Goal: Task Accomplishment & Management: Use online tool/utility

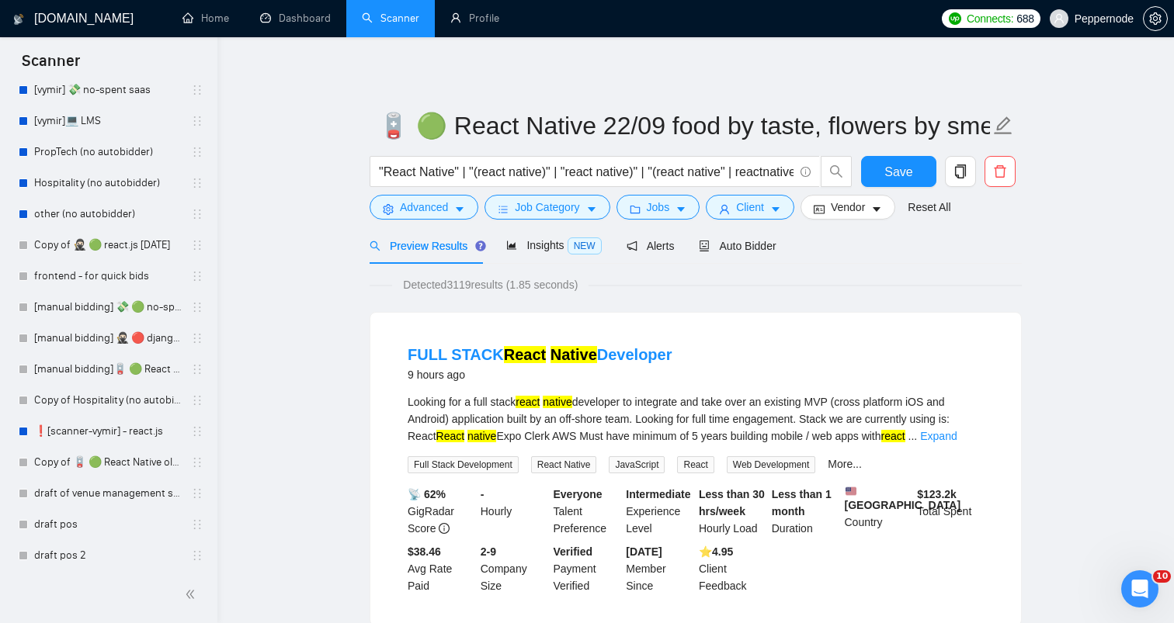
scroll to position [679, 0]
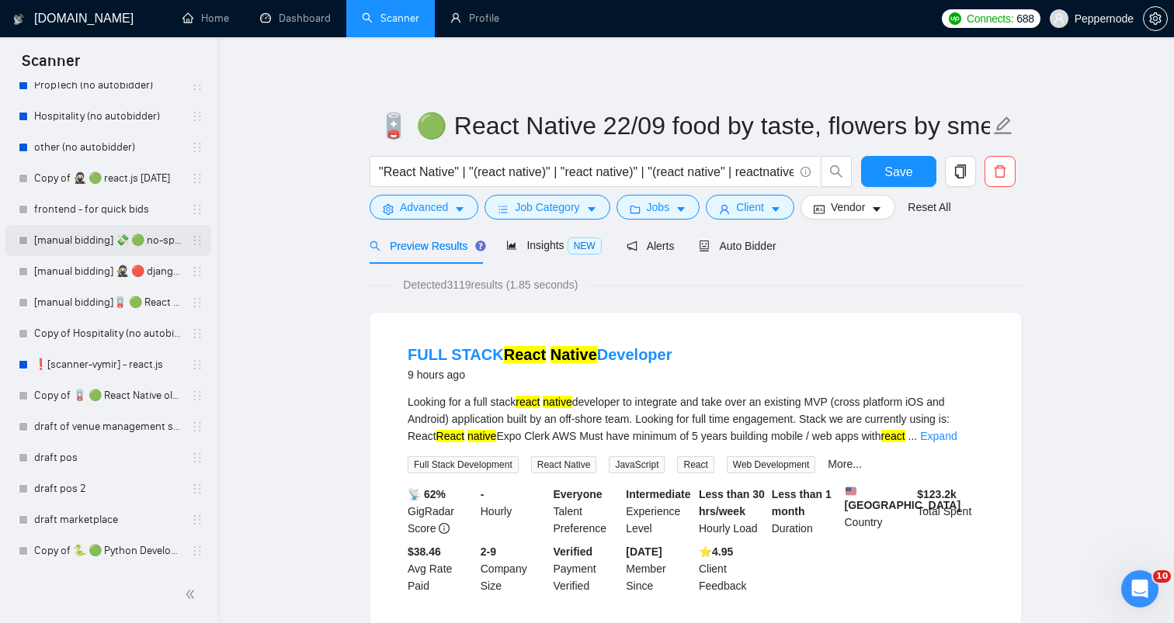
click at [127, 231] on link "[manual bidding] 💸 🟢 no-spent saas" at bounding box center [108, 240] width 148 height 31
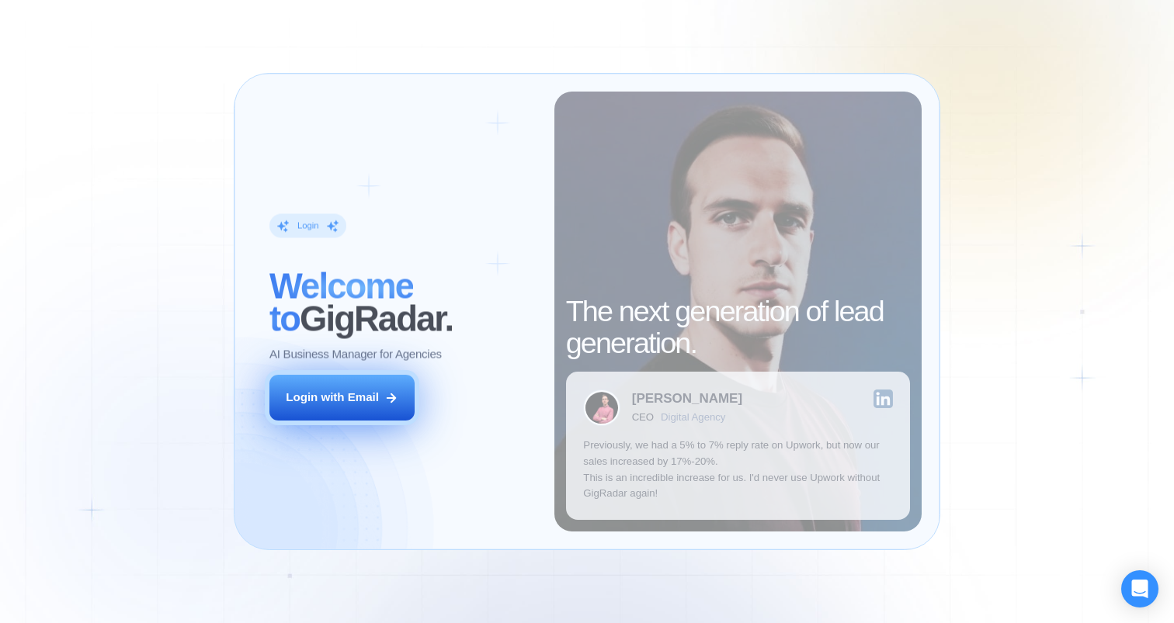
click at [384, 408] on button "Login with Email" at bounding box center [341, 398] width 145 height 46
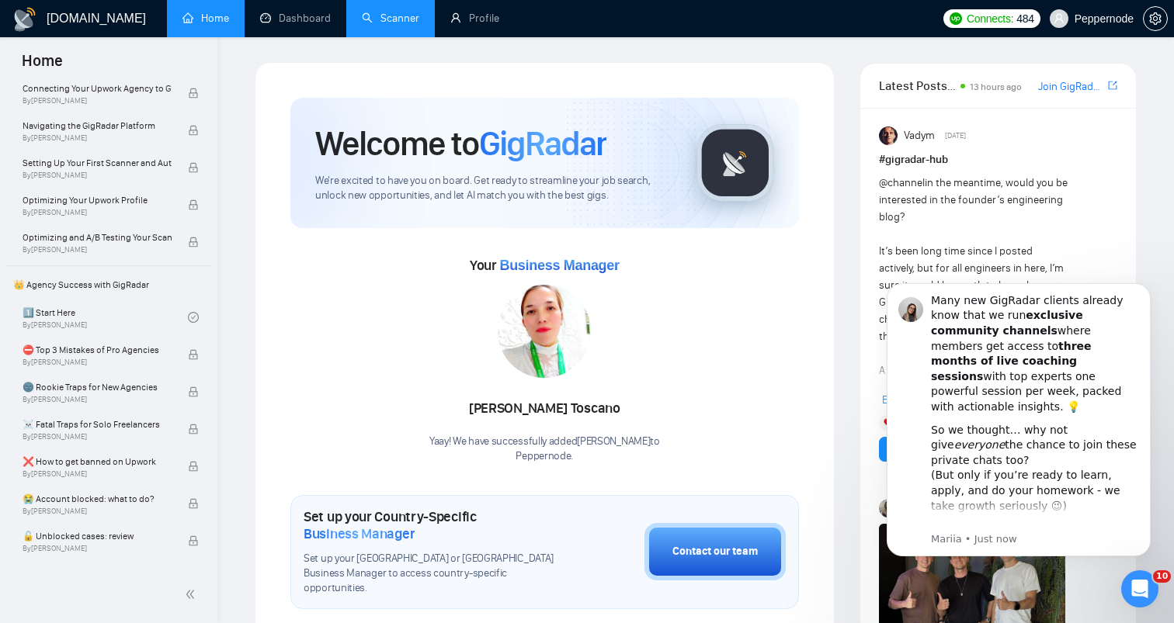
scroll to position [164, 0]
click at [374, 25] on link "Scanner" at bounding box center [390, 18] width 57 height 13
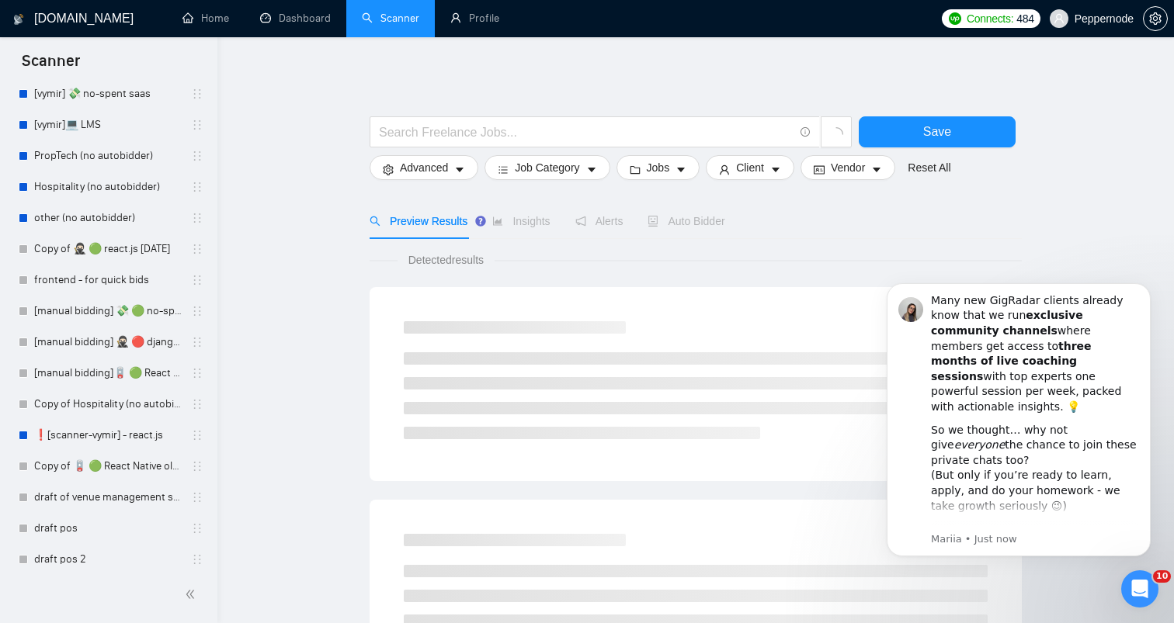
scroll to position [679, 0]
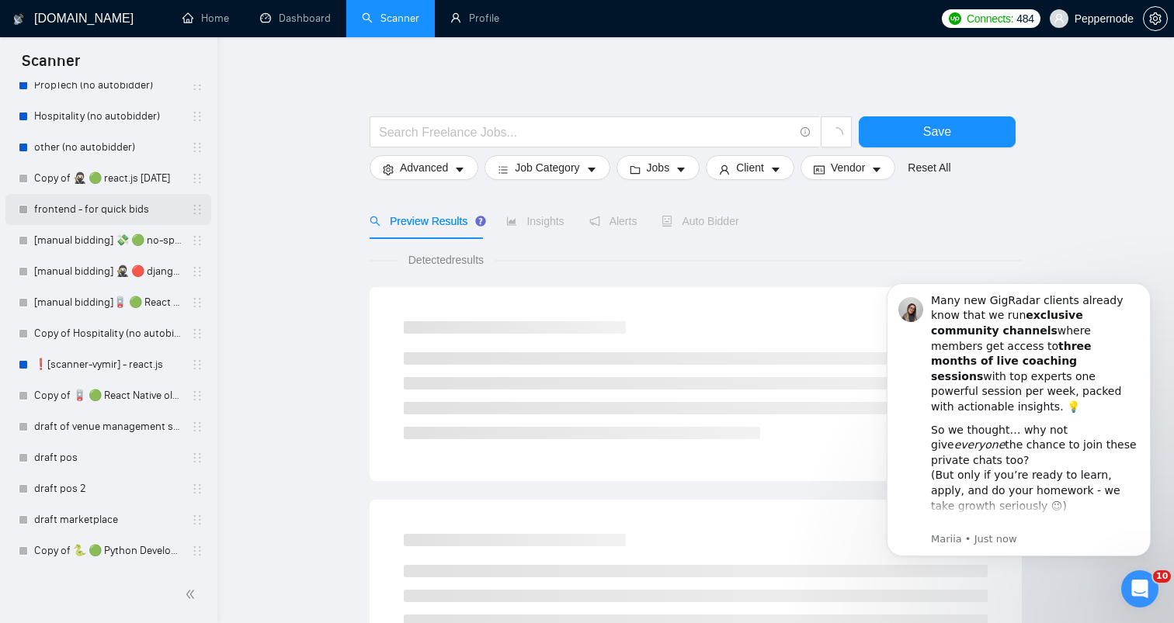
click at [123, 217] on link "frontend - for quick bids" at bounding box center [108, 209] width 148 height 31
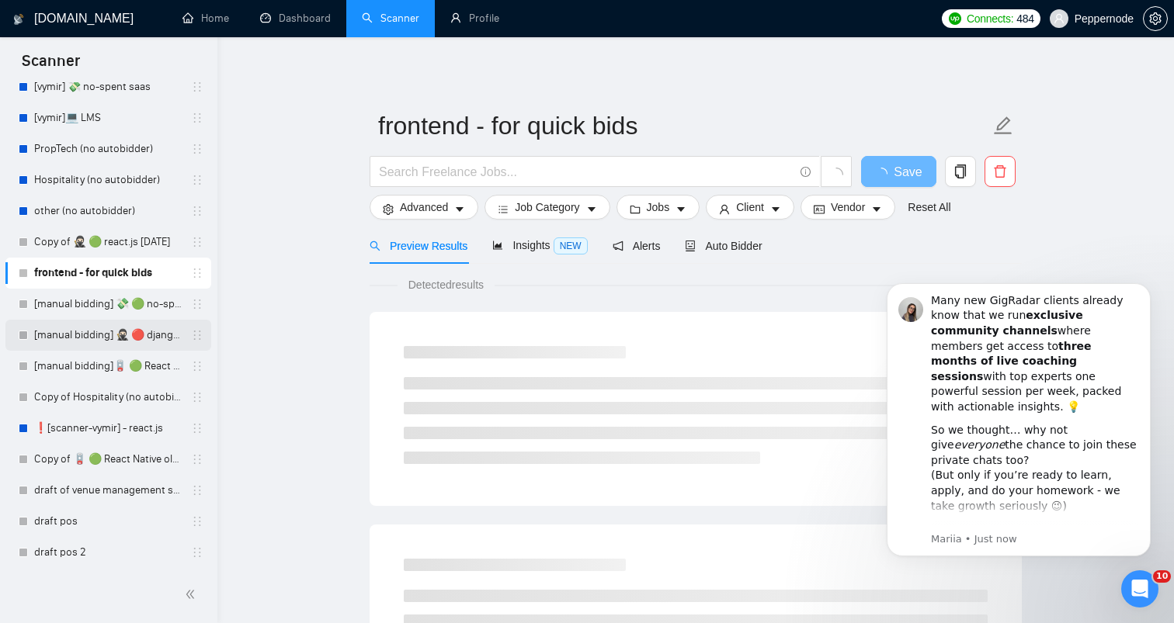
scroll to position [613, 0]
click at [101, 316] on link "[manual bidding] 💸 🟢 no-spent saas" at bounding box center [108, 306] width 148 height 31
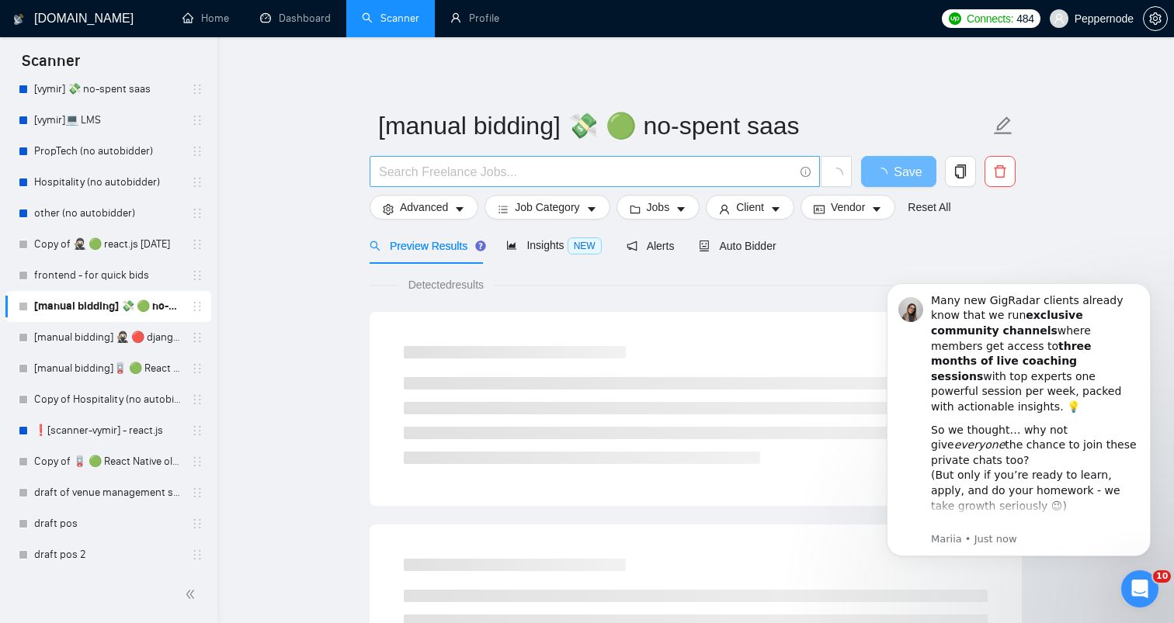
click at [496, 177] on input "text" at bounding box center [586, 171] width 415 height 19
paste input "Python Developer for Security Microservice and AI Email Generator"
type input "Python Developer for Security Microservice and AI Email Generator"
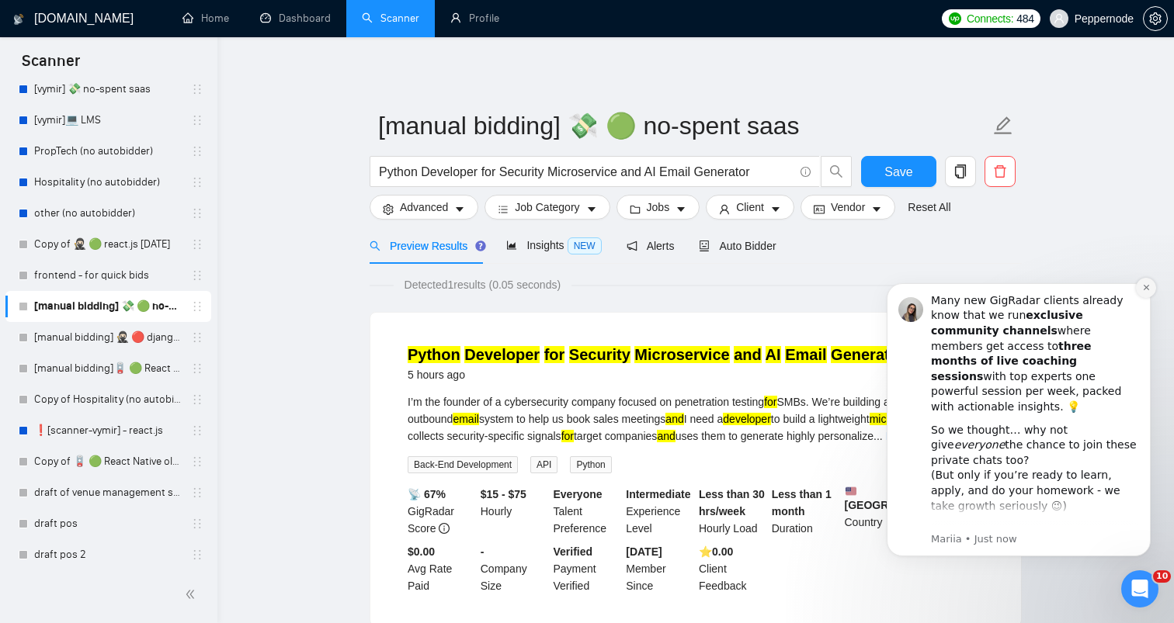
click at [1148, 290] on icon "Dismiss notification" at bounding box center [1146, 287] width 9 height 9
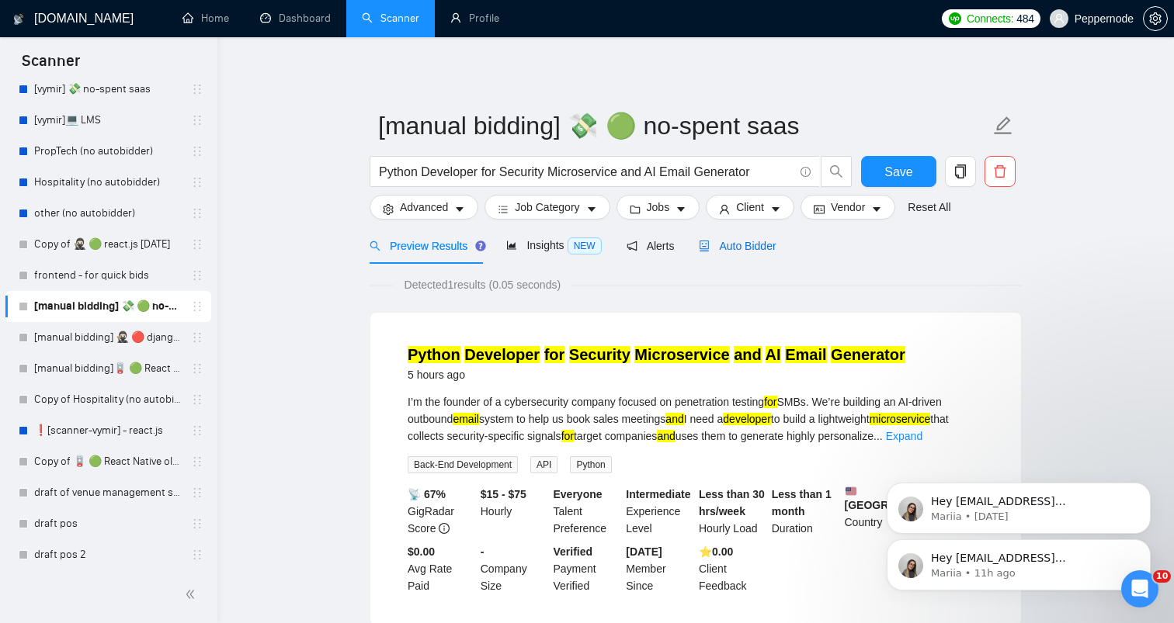
click at [742, 249] on span "Auto Bidder" at bounding box center [737, 246] width 77 height 12
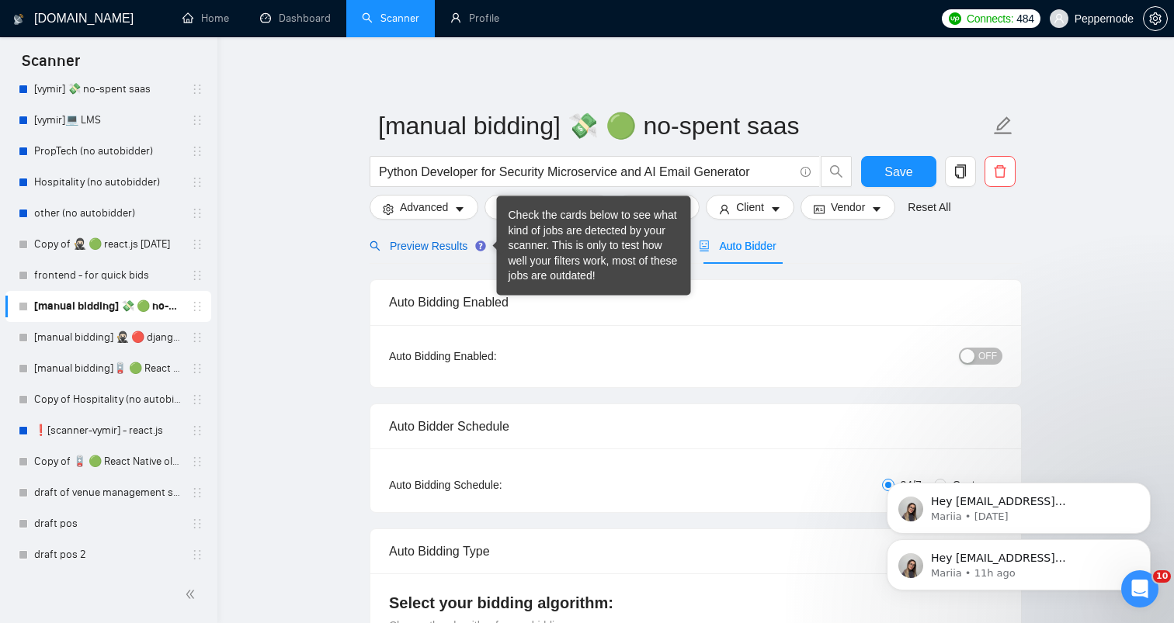
click at [418, 238] on div "Preview Results" at bounding box center [426, 246] width 112 height 17
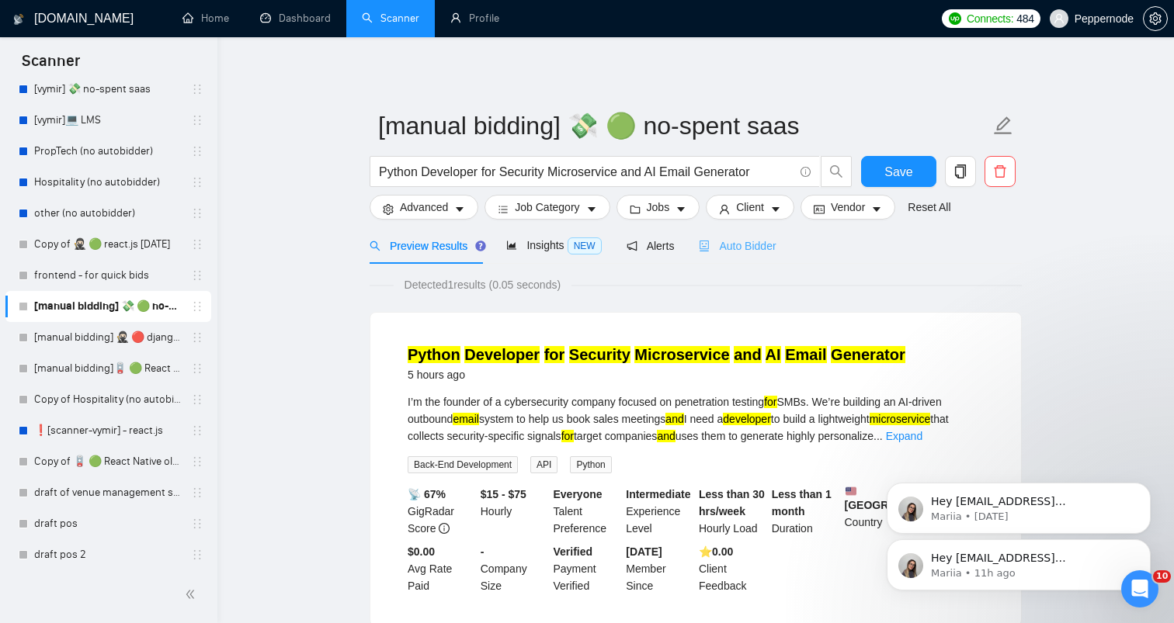
click at [755, 230] on div "Auto Bidder" at bounding box center [737, 245] width 77 height 36
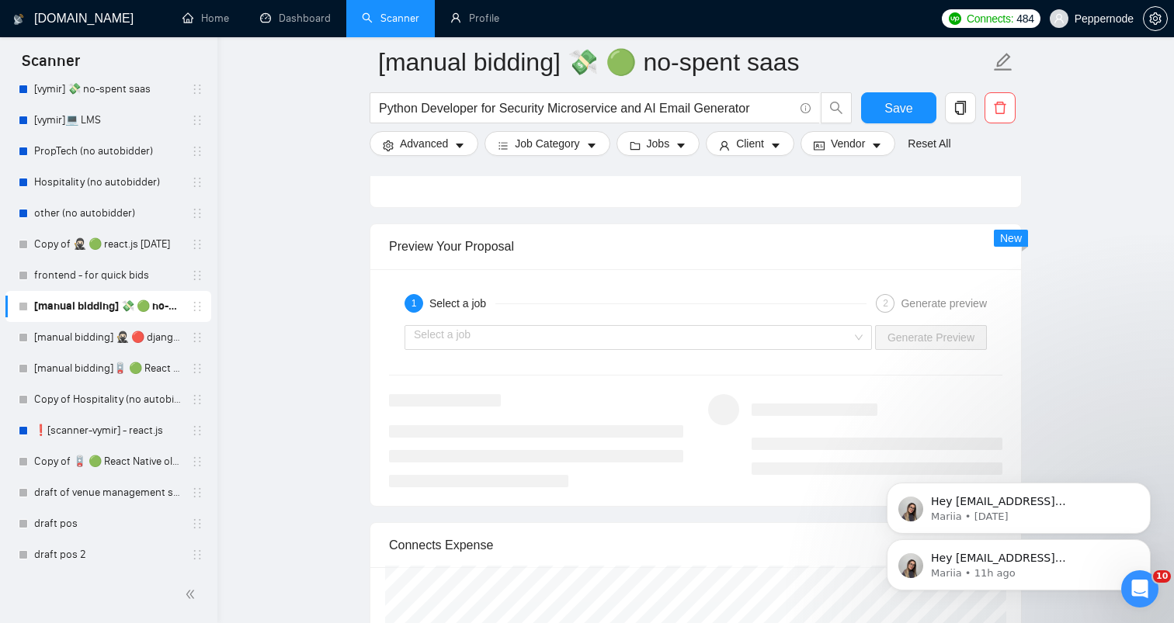
scroll to position [2953, 0]
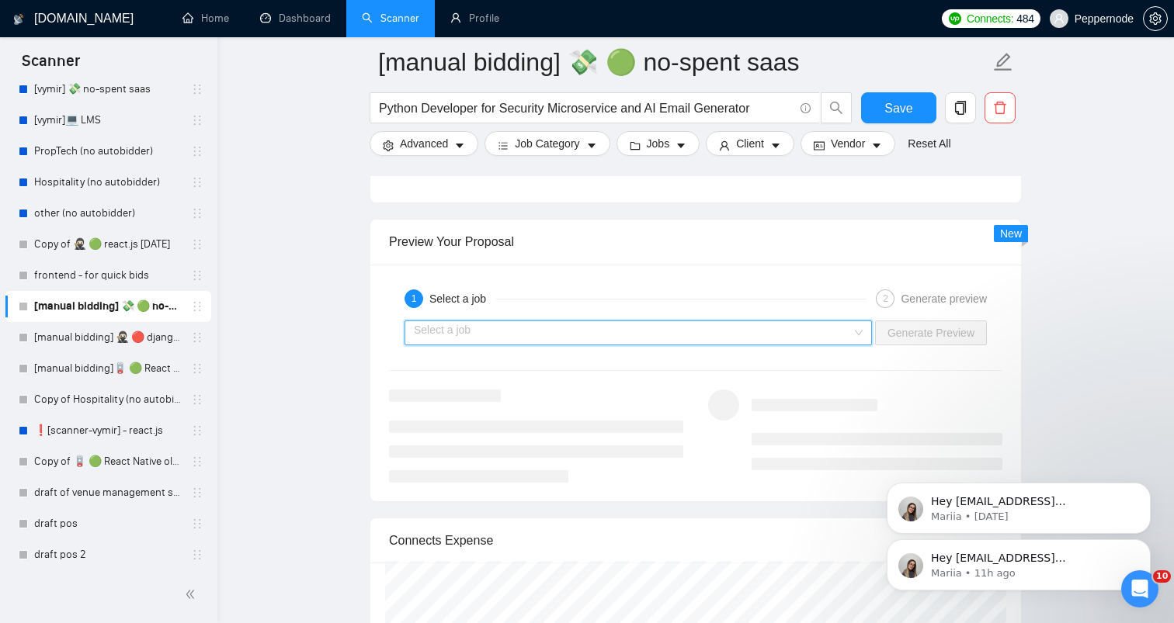
click at [748, 327] on input "search" at bounding box center [633, 332] width 438 height 23
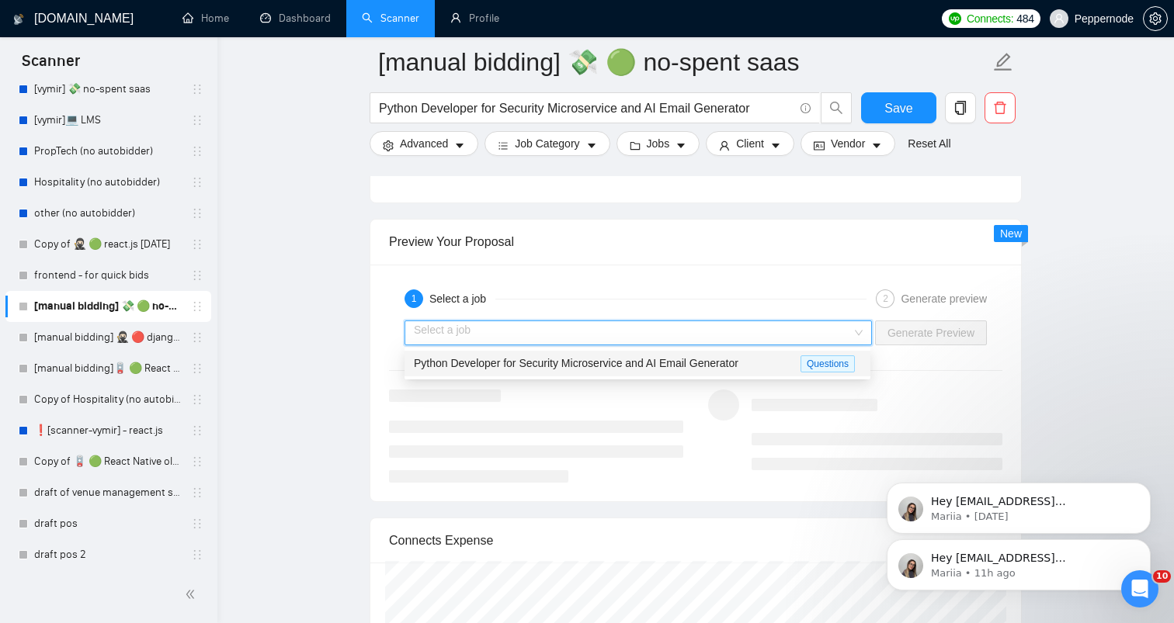
click at [714, 360] on span "Python Developer for Security Microservice and AI Email Generator" at bounding box center [576, 363] width 325 height 12
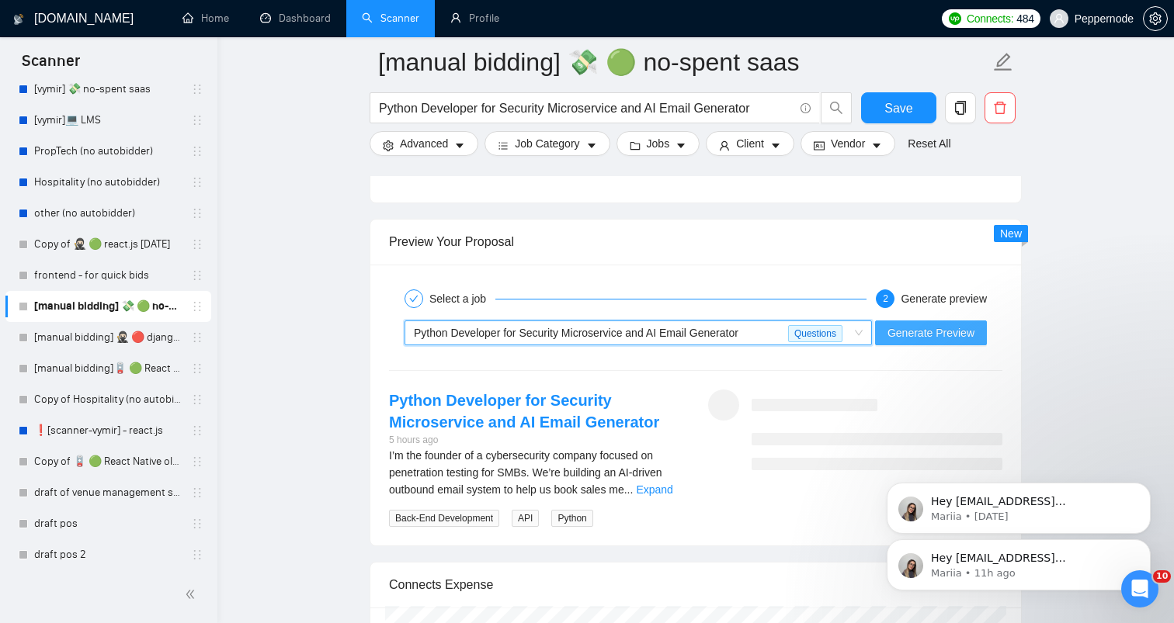
click at [916, 333] on span "Generate Preview" at bounding box center [930, 333] width 87 height 17
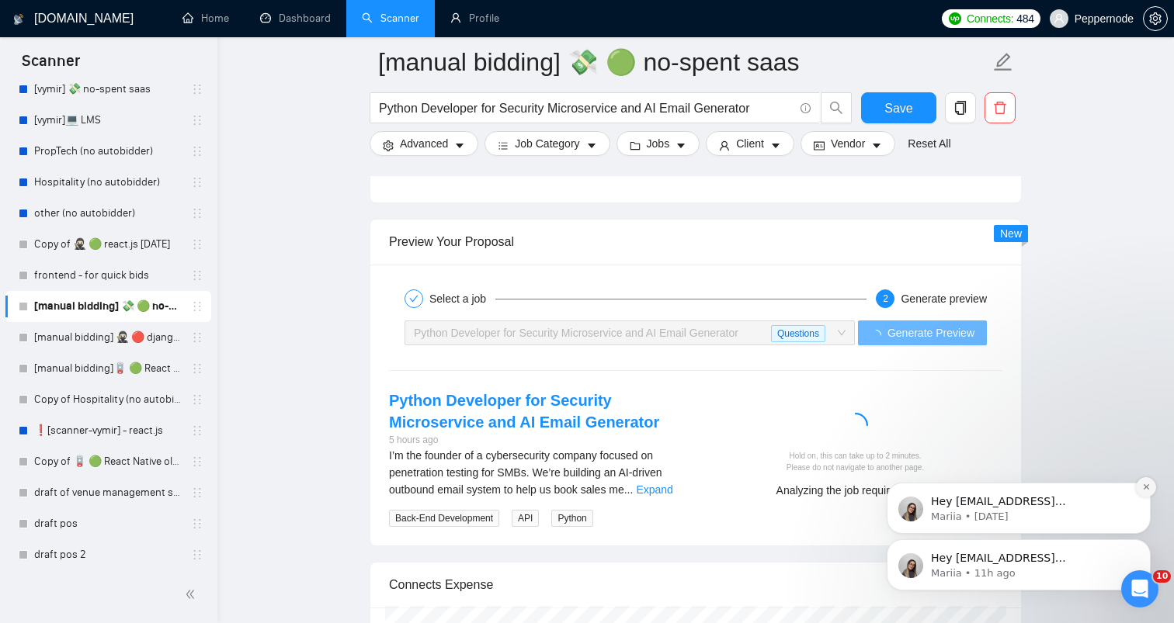
click at [1144, 481] on button "Dismiss notification" at bounding box center [1146, 488] width 20 height 20
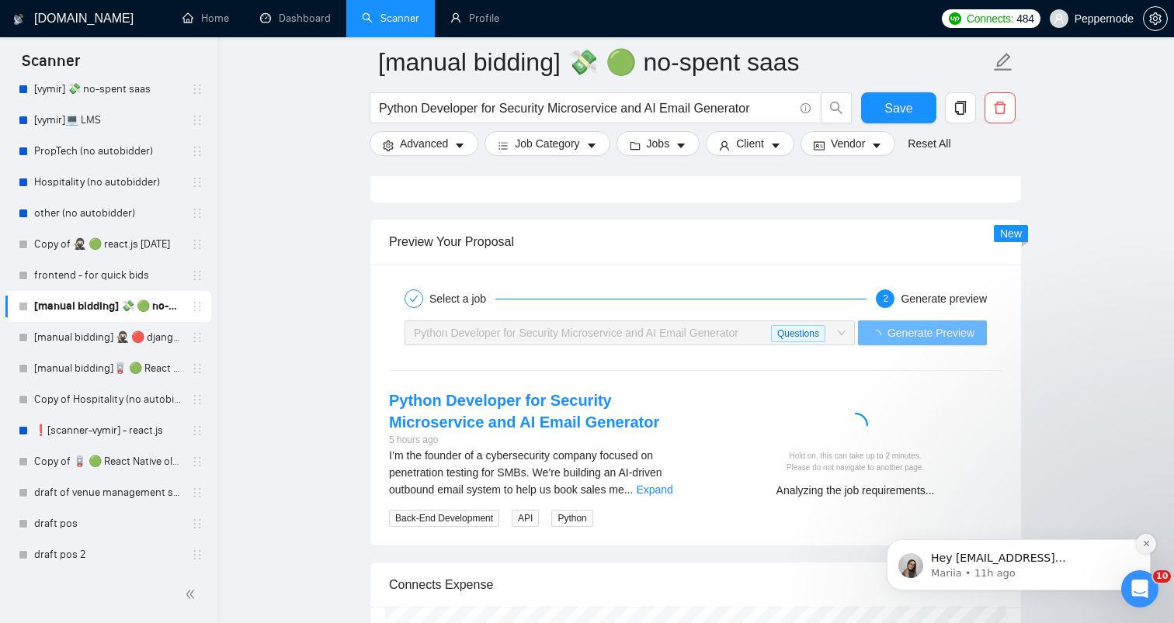
click at [1140, 544] on button "Dismiss notification" at bounding box center [1146, 544] width 20 height 20
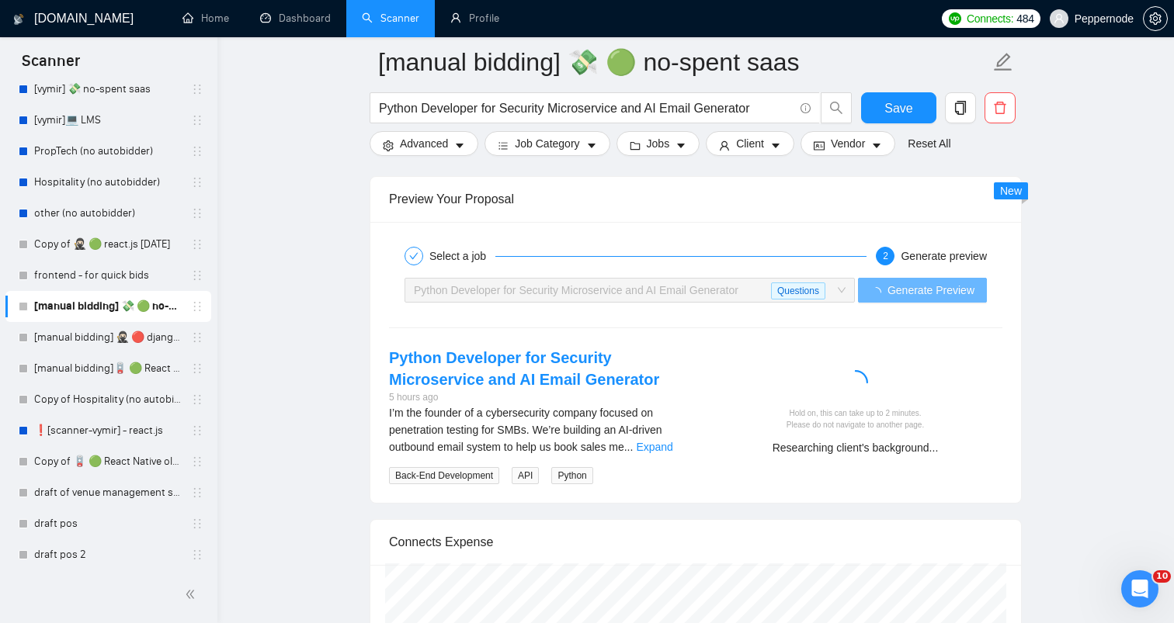
scroll to position [3012, 0]
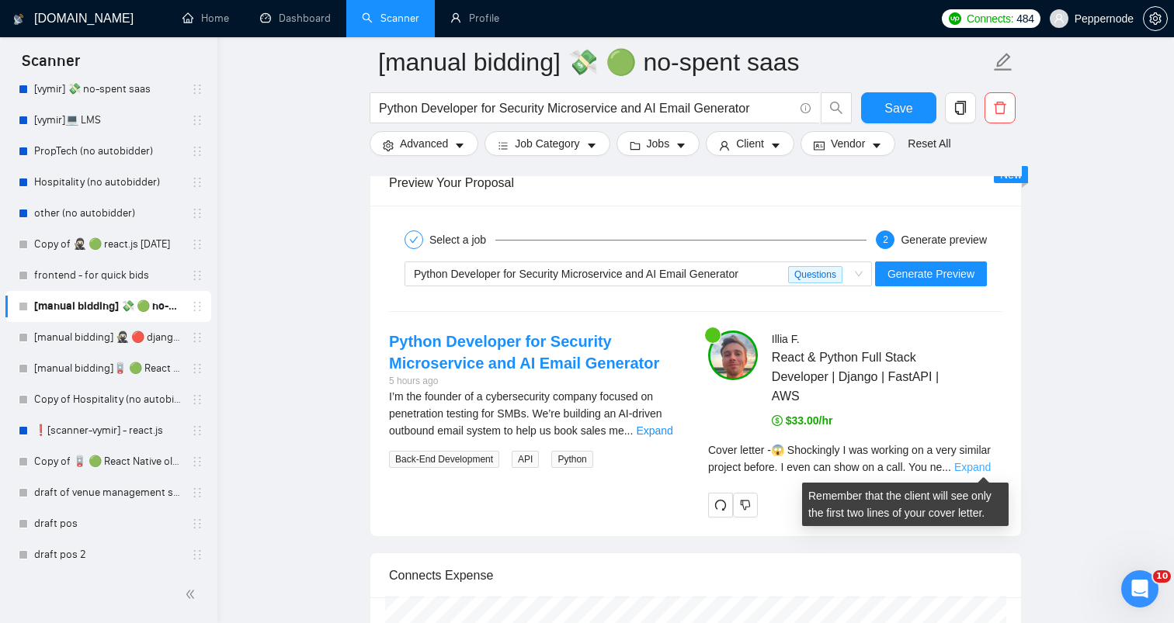
click at [972, 465] on link "Expand" at bounding box center [972, 467] width 36 height 12
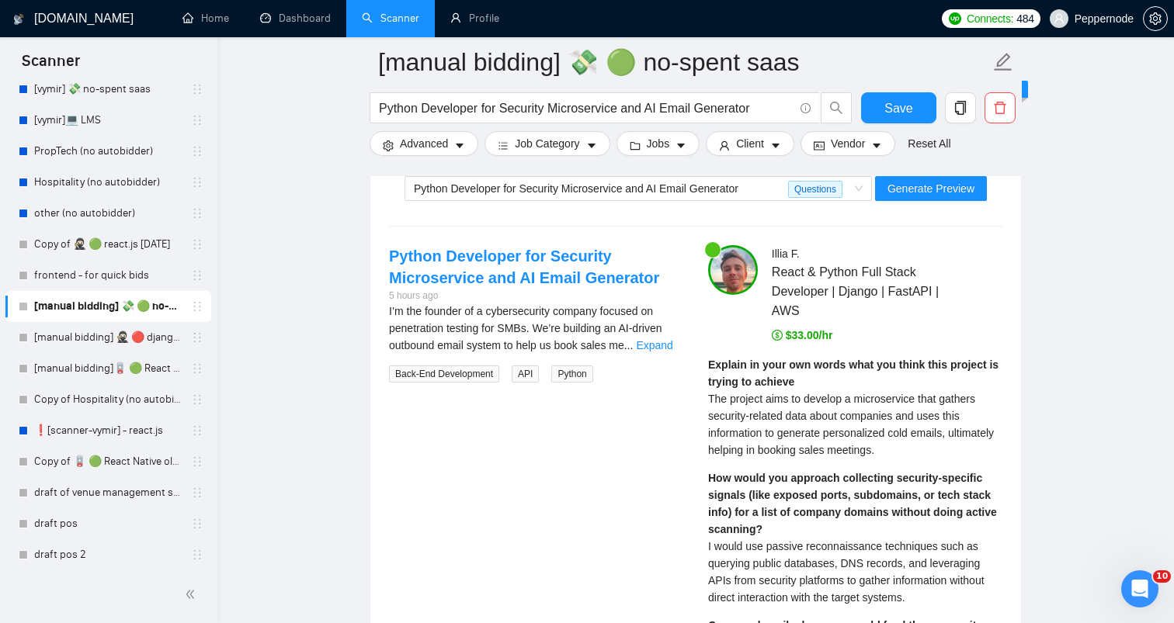
scroll to position [3247, 0]
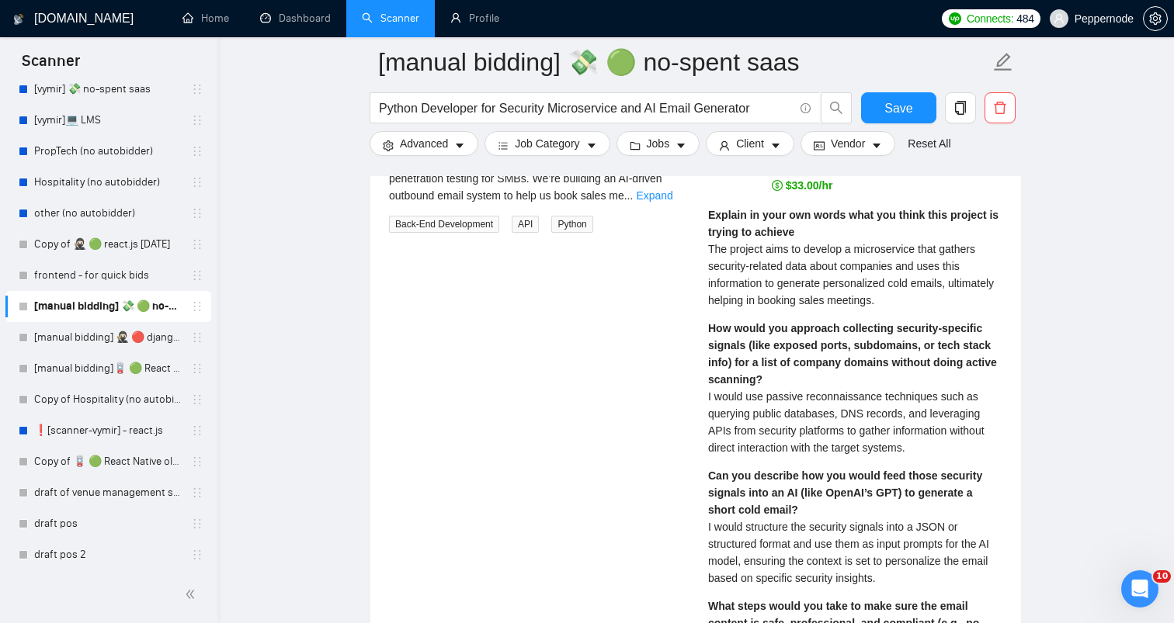
click at [775, 273] on div "Explain in your own words what you think this project is trying to achieve The …" at bounding box center [855, 258] width 294 height 102
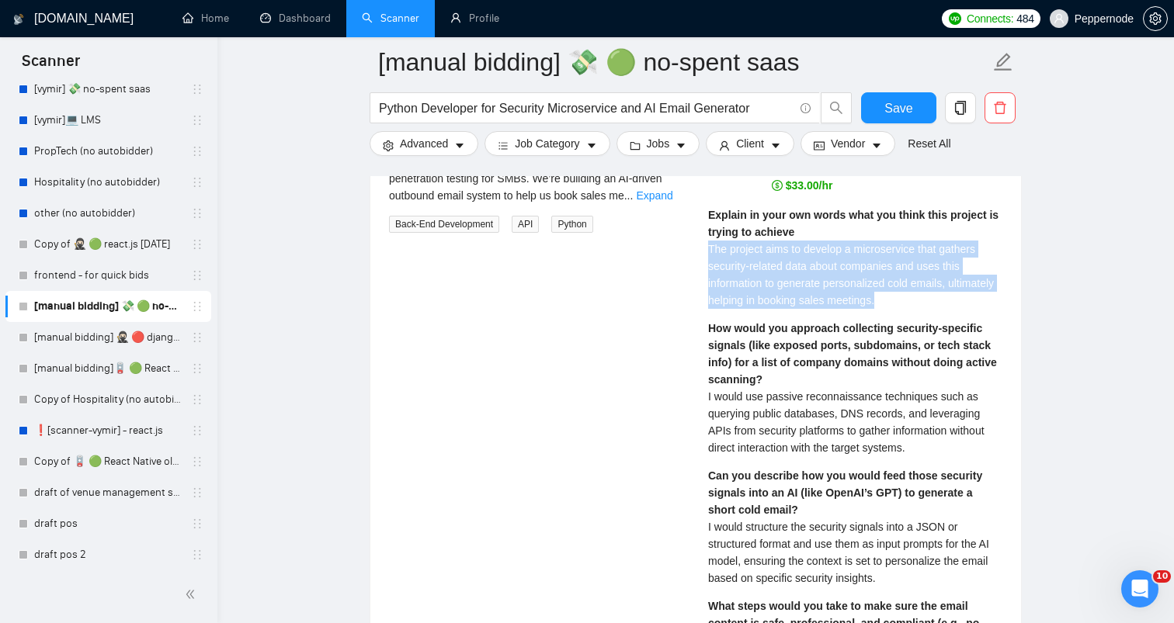
click at [775, 273] on div "Explain in your own words what you think this project is trying to achieve The …" at bounding box center [855, 258] width 294 height 102
copy span "The project aims to develop a microservice that gathers security-related data a…"
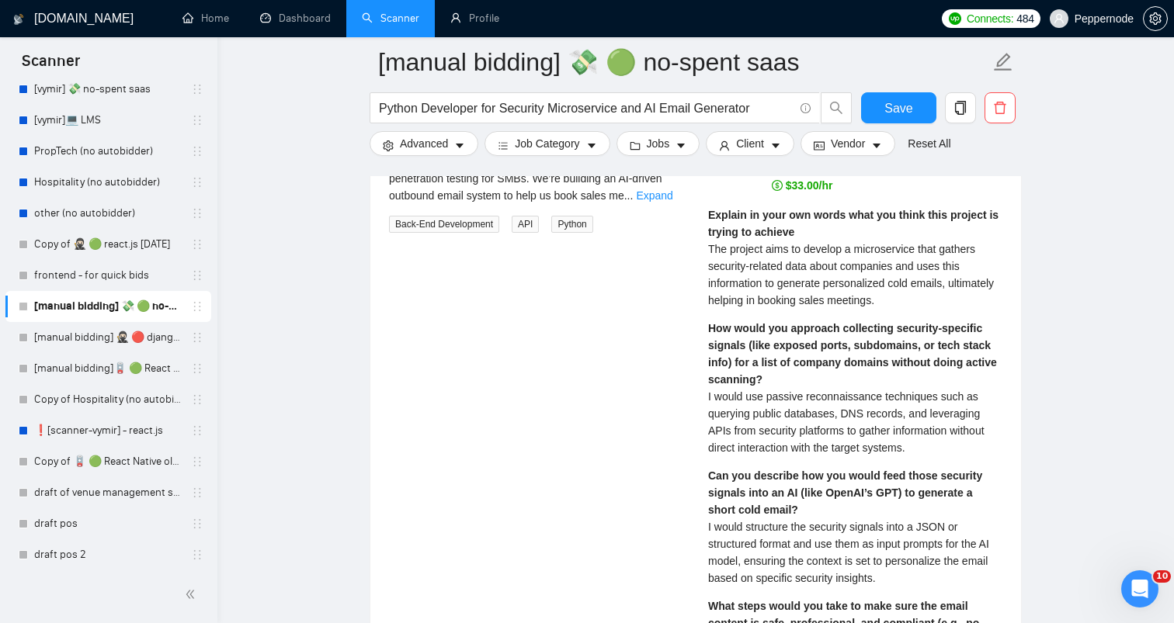
click at [780, 418] on span "I would use passive reconnaissance techniques such as querying public databases…" at bounding box center [846, 423] width 276 height 64
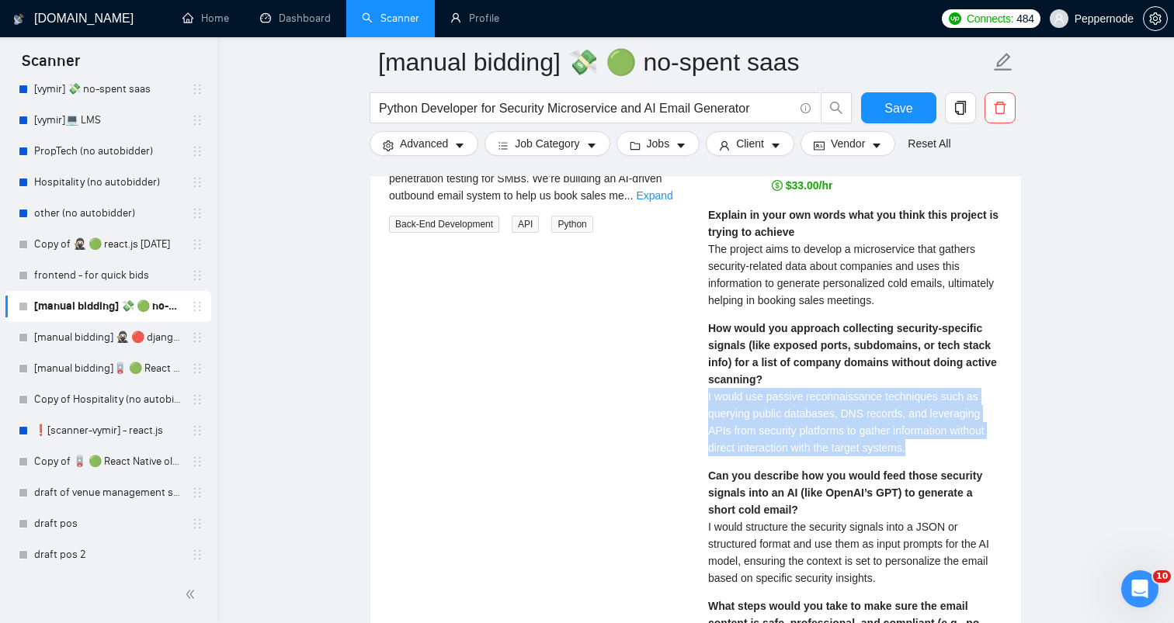
click at [780, 418] on span "I would use passive reconnaissance techniques such as querying public databases…" at bounding box center [846, 423] width 276 height 64
copy span "I would use passive reconnaissance techniques such as querying public databases…"
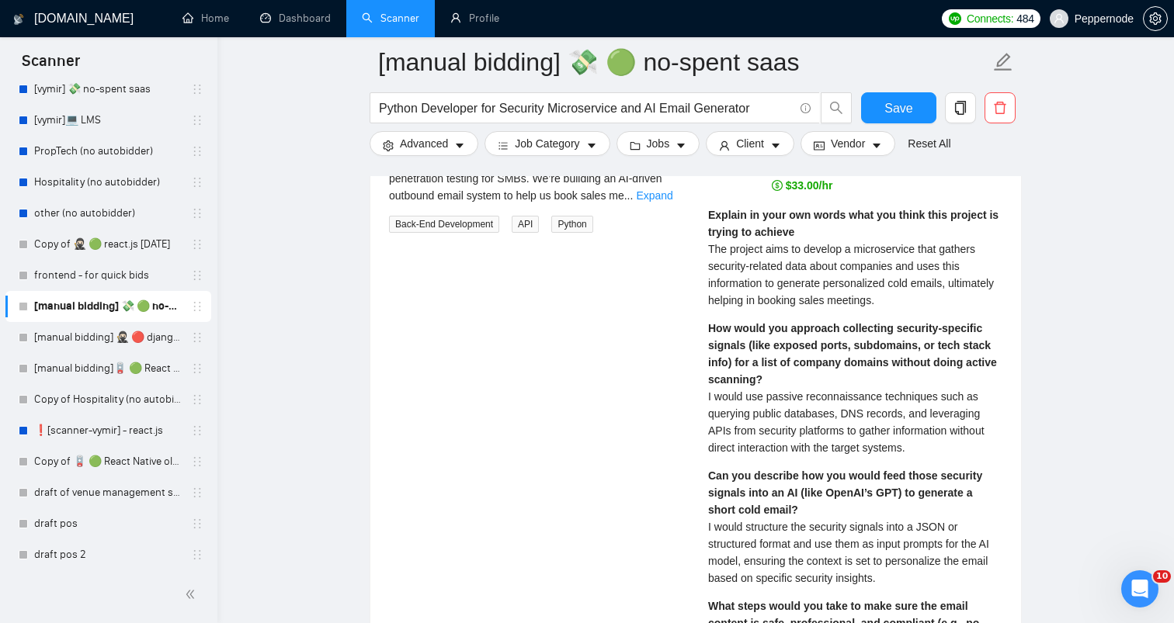
click at [794, 568] on div "Can you describe how you would feed those security signals into an AI (like Ope…" at bounding box center [855, 527] width 294 height 120
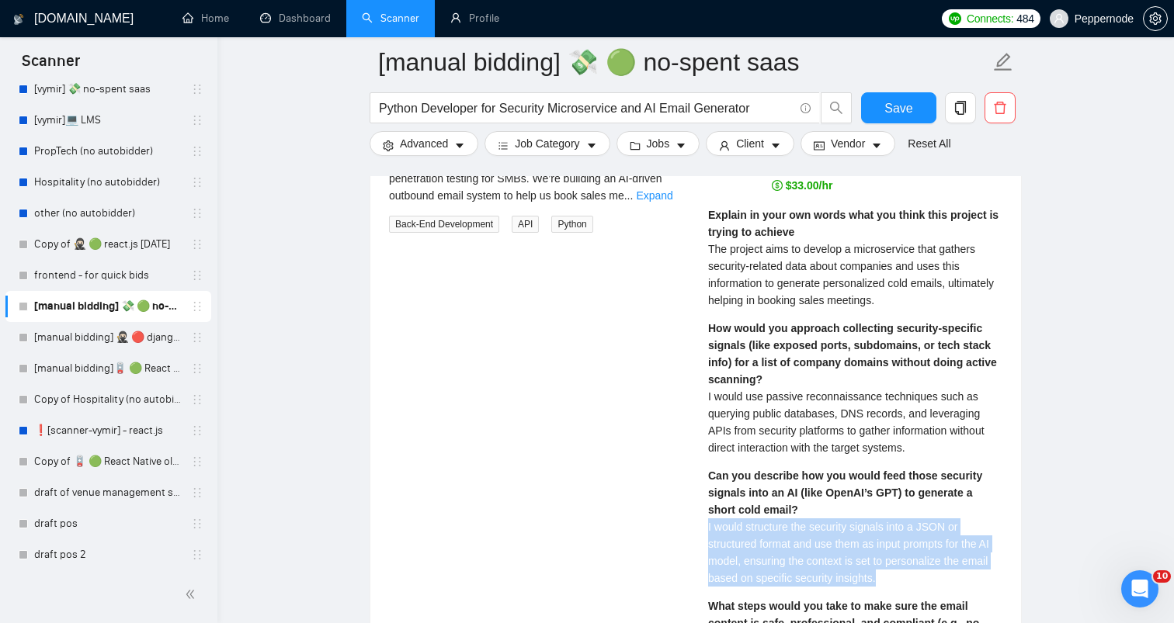
click at [794, 568] on div "Can you describe how you would feed those security signals into an AI (like Ope…" at bounding box center [855, 527] width 294 height 120
copy span "I would structure the security signals into a JSON or structured format and use…"
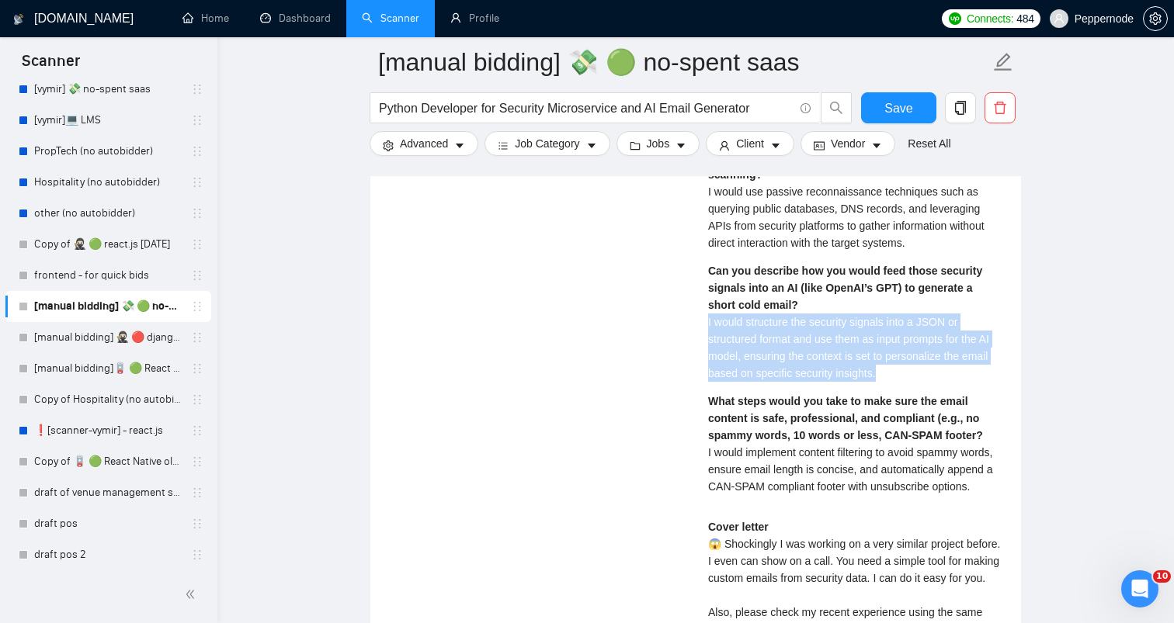
scroll to position [3454, 0]
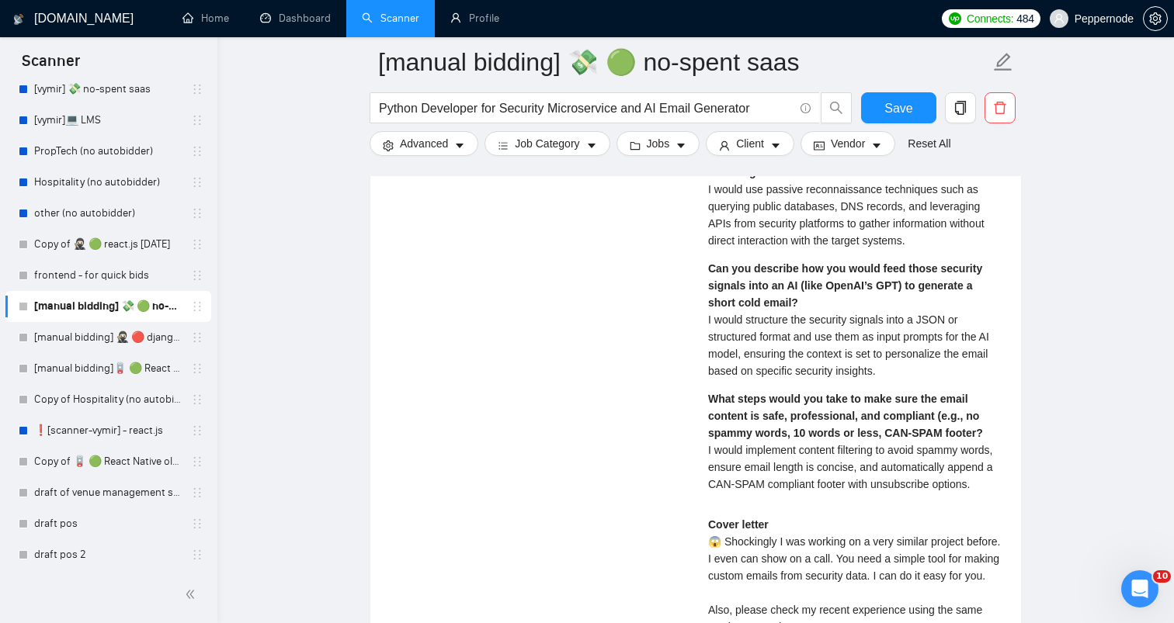
click at [739, 455] on span "I would implement content filtering to avoid spammy words, ensure email length …" at bounding box center [850, 467] width 285 height 47
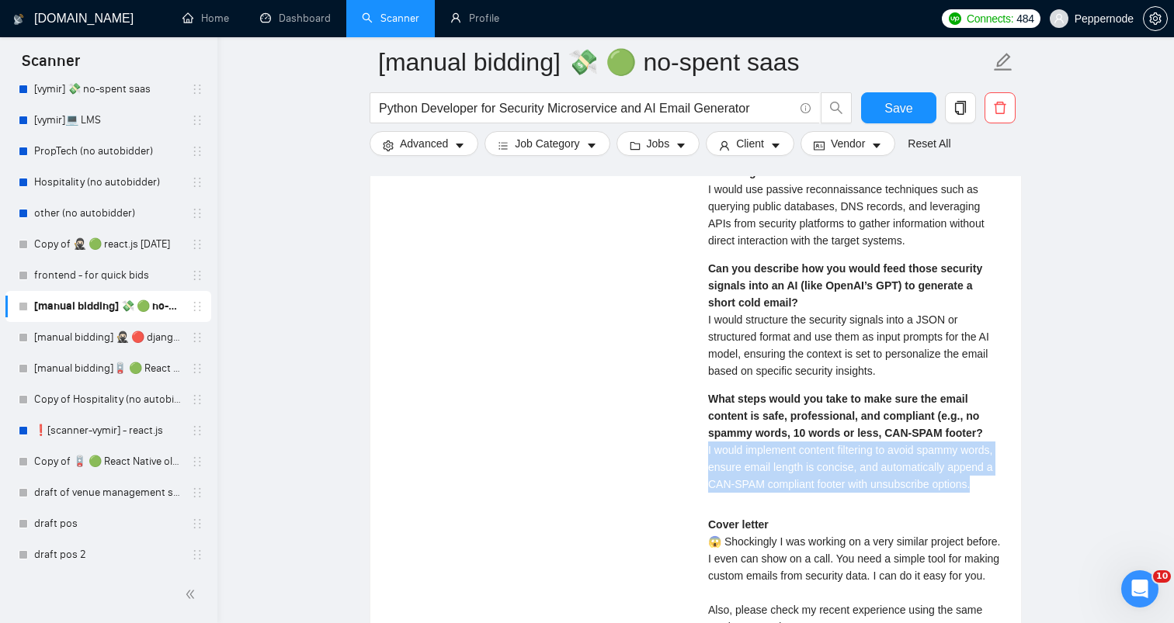
click at [739, 455] on span "I would implement content filtering to avoid spammy words, ensure email length …" at bounding box center [850, 467] width 285 height 47
copy span "I would implement content filtering to avoid spammy words, ensure email length …"
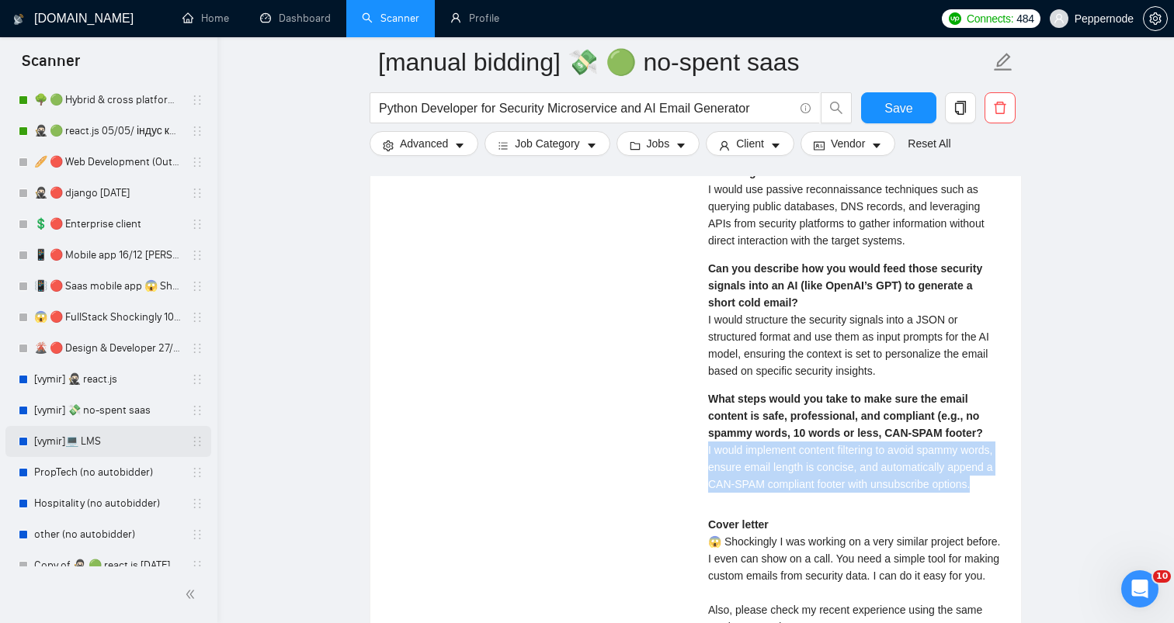
scroll to position [0, 0]
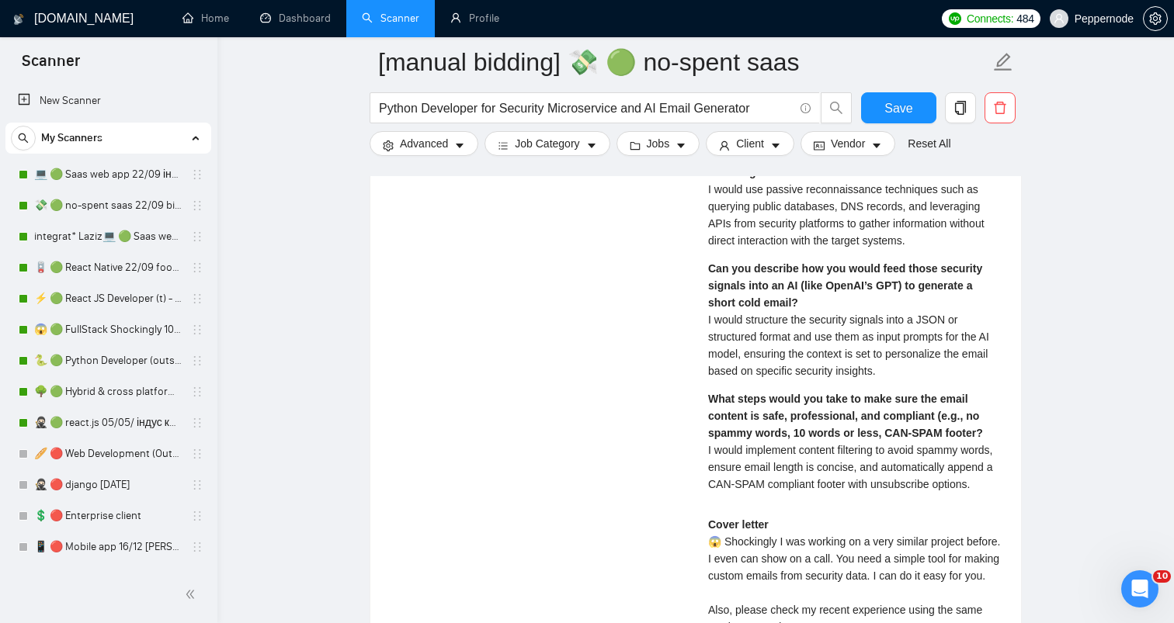
click at [94, 130] on span "My Scanners" at bounding box center [71, 138] width 61 height 31
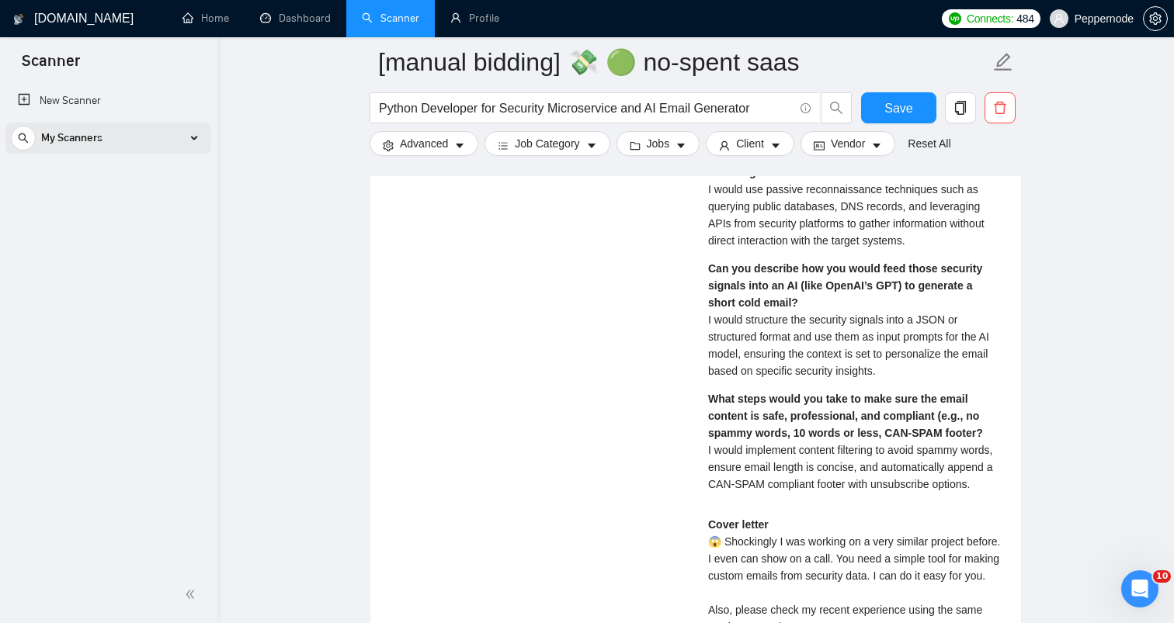
click at [86, 136] on span "My Scanners" at bounding box center [71, 138] width 61 height 31
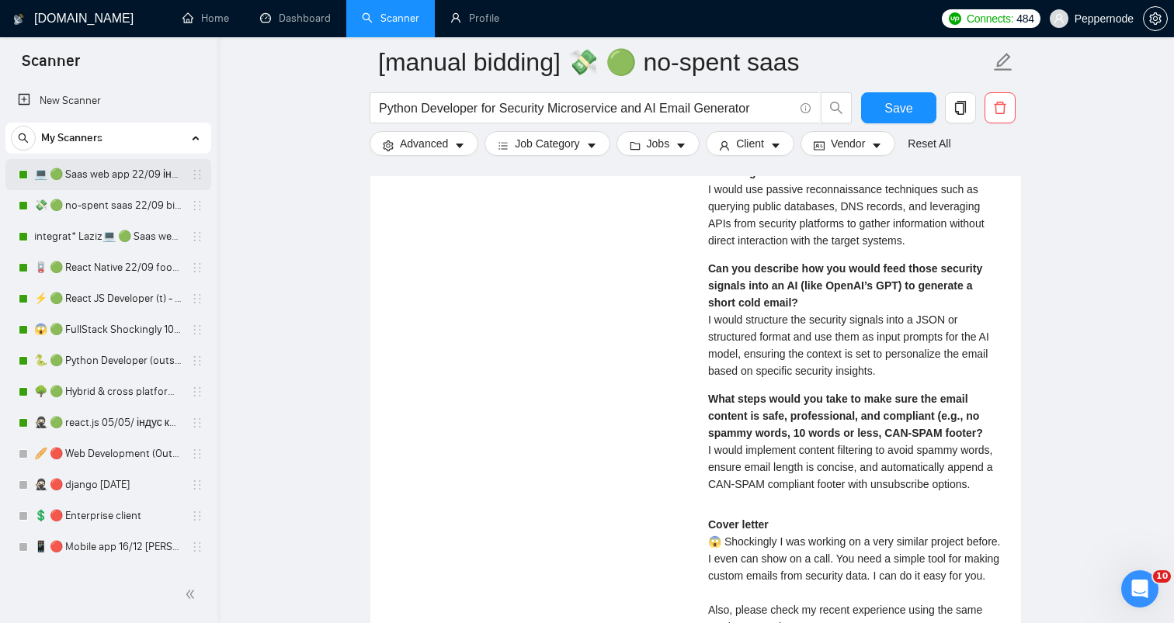
click at [74, 170] on link "💻 🟢 Saas web app 22/09 інший кінець" at bounding box center [108, 174] width 148 height 31
